Goal: Navigation & Orientation: Find specific page/section

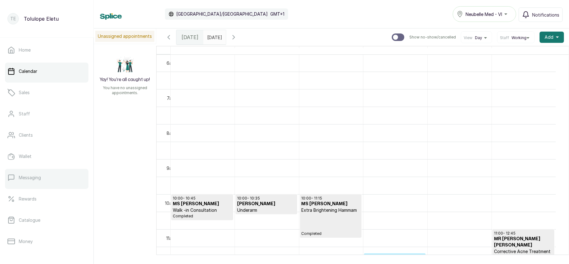
scroll to position [90, 0]
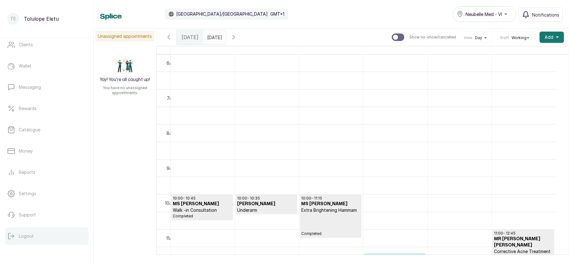
click at [33, 237] on p "Logout" at bounding box center [26, 236] width 15 height 6
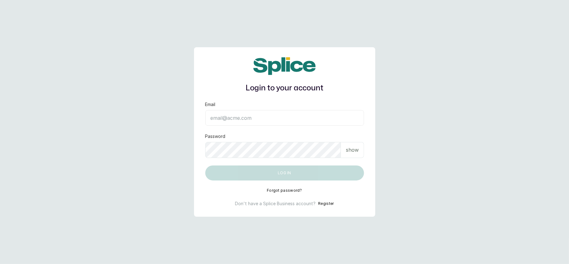
click at [239, 122] on input "Email" at bounding box center [284, 118] width 159 height 16
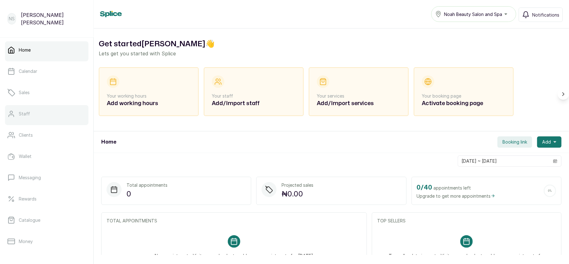
click at [44, 108] on link "Staff" at bounding box center [46, 113] width 83 height 17
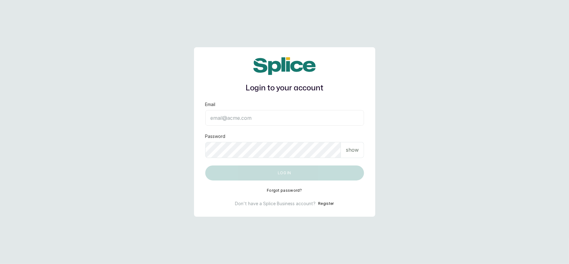
click at [243, 124] on input "Email" at bounding box center [284, 118] width 159 height 16
type input "[EMAIL_ADDRESS][DOMAIN_NAME]"
click at [353, 145] on div "show" at bounding box center [352, 150] width 23 height 16
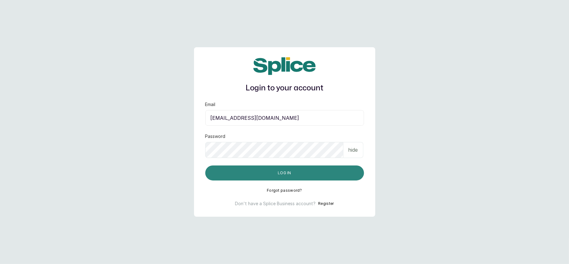
click at [225, 170] on button "Log in" at bounding box center [284, 172] width 159 height 15
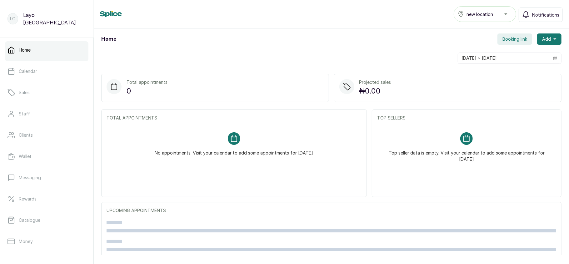
click at [502, 12] on div "new location" at bounding box center [485, 13] width 54 height 7
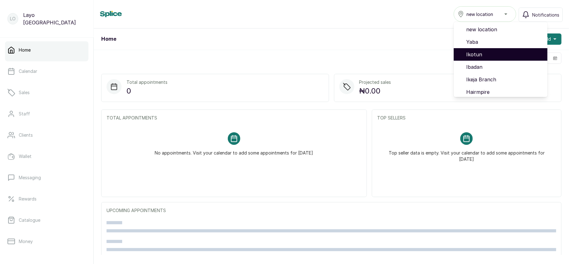
scroll to position [52, 0]
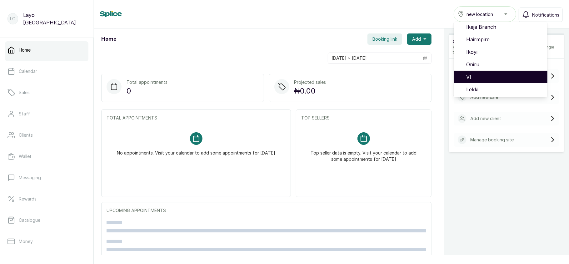
click at [481, 78] on span "VI" at bounding box center [504, 76] width 76 height 7
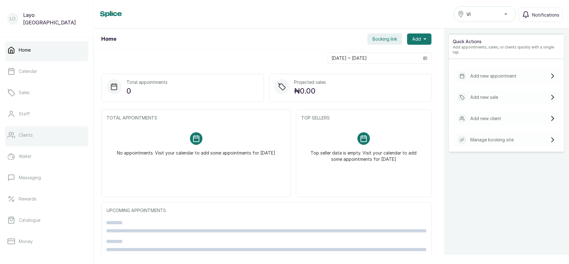
scroll to position [90, 0]
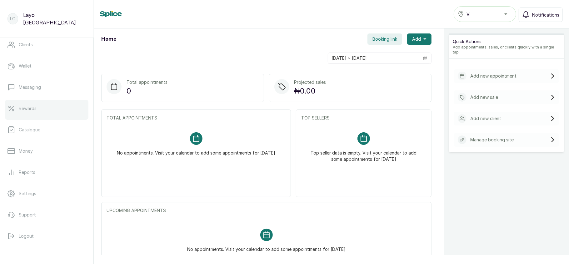
click at [65, 112] on link "Rewards" at bounding box center [46, 108] width 83 height 17
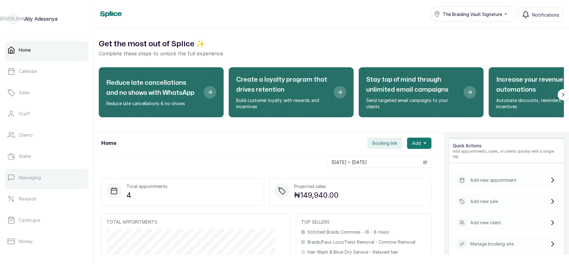
scroll to position [90, 0]
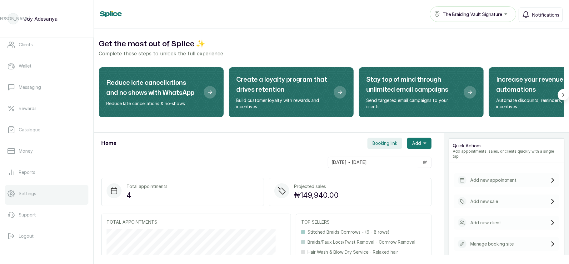
click at [27, 191] on p "Settings" at bounding box center [27, 193] width 17 height 6
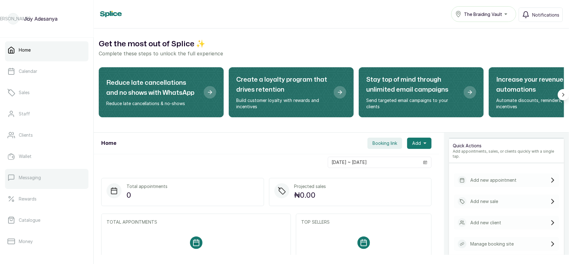
scroll to position [90, 0]
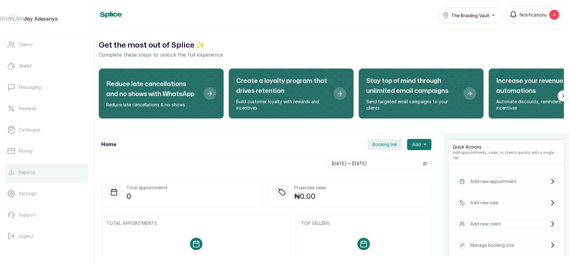
click at [39, 175] on link "Reports" at bounding box center [46, 171] width 83 height 17
